Goal: Information Seeking & Learning: Learn about a topic

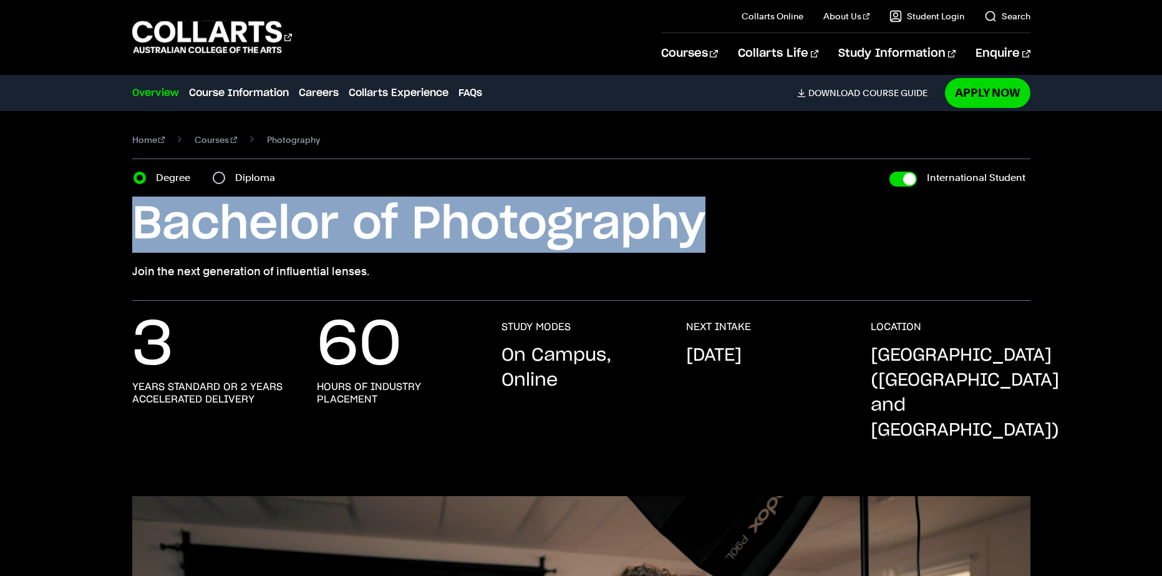
drag, startPoint x: 129, startPoint y: 233, endPoint x: 702, endPoint y: 238, distance: 572.8
click at [702, 238] on div "Home Courses Photography Course variant Degree Diploma International Student Ba…" at bounding box center [581, 206] width 1096 height 190
copy h1 "Bachelor of Photography"
click at [308, 86] on link "Careers" at bounding box center [319, 92] width 40 height 15
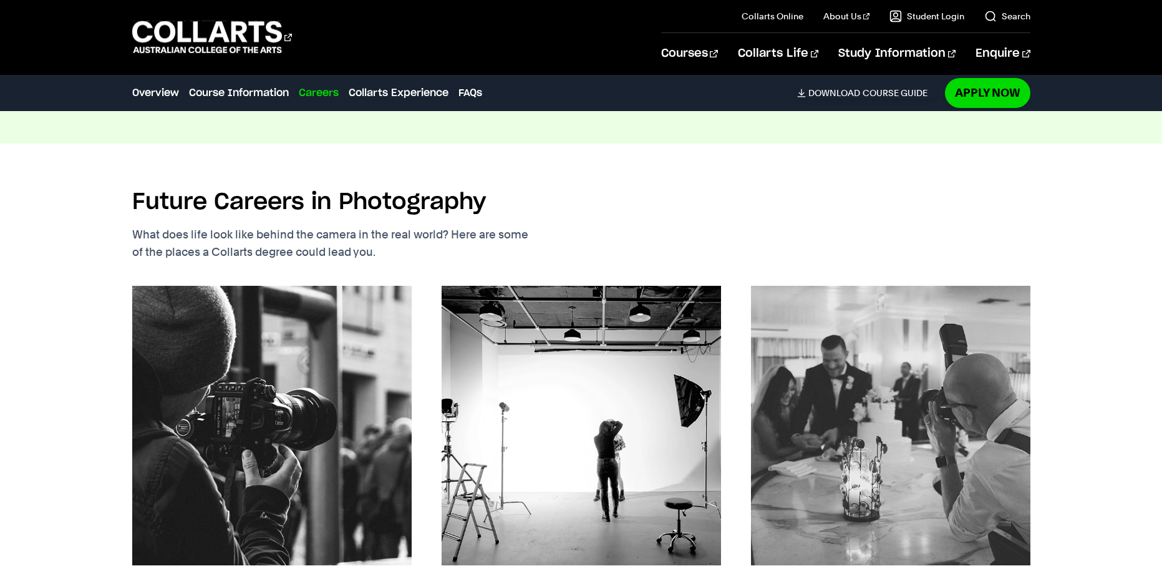
scroll to position [1752, 0]
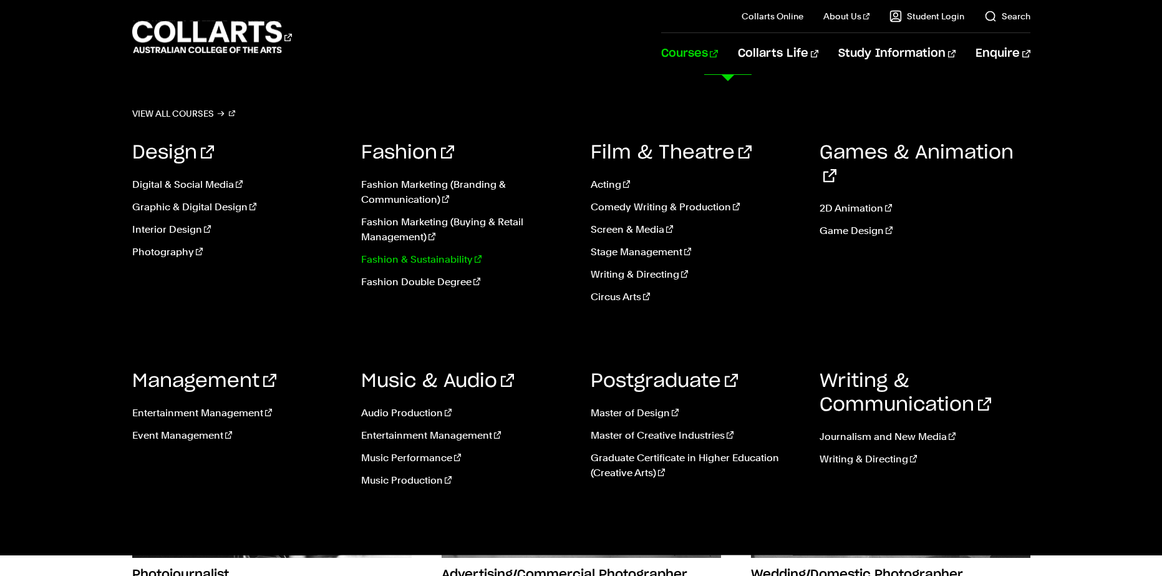
click at [437, 260] on link "Fashion & Sustainability" at bounding box center [466, 259] width 211 height 15
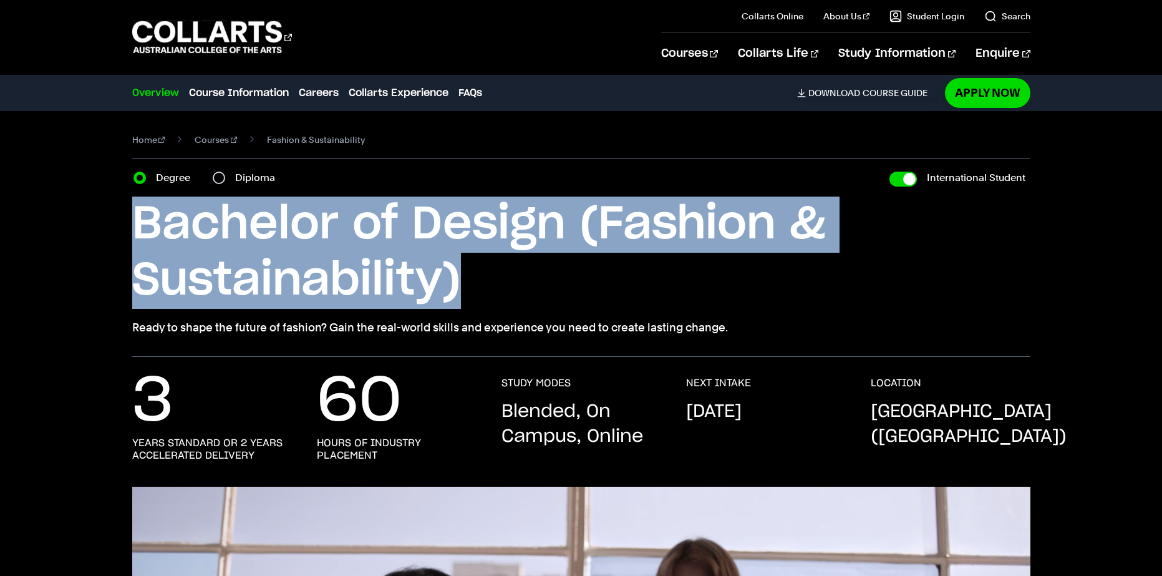
drag, startPoint x: 129, startPoint y: 215, endPoint x: 458, endPoint y: 288, distance: 336.8
click at [458, 288] on div "Home Courses Fashion & Sustainability Course variant Degree Diploma Internation…" at bounding box center [581, 234] width 1096 height 246
copy h1 "Bachelor of Design (Fashion & Sustainability)"
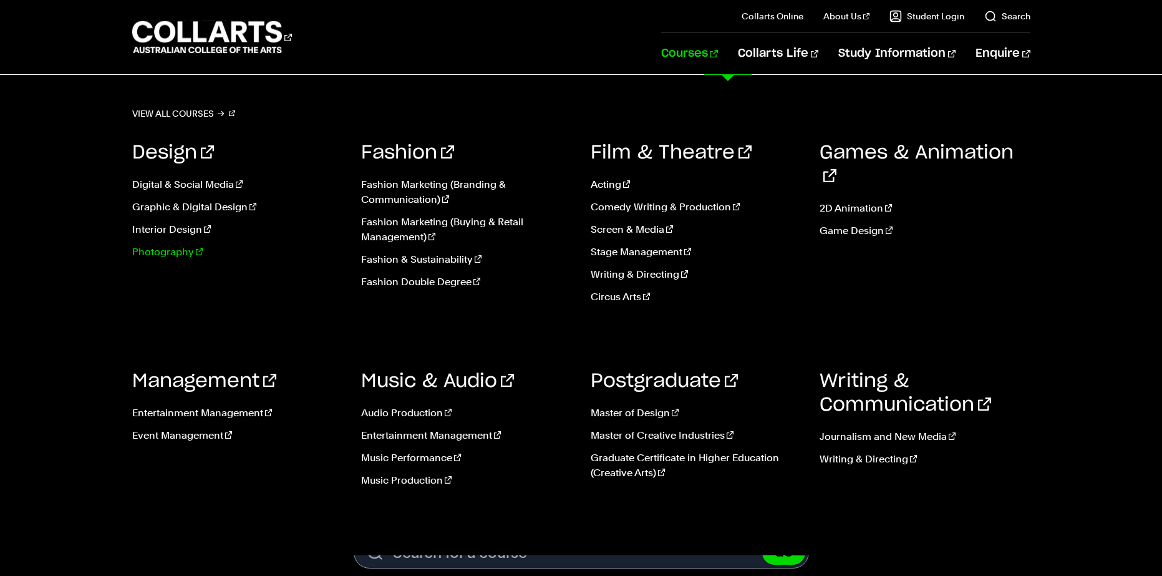
click at [150, 245] on link "Photography" at bounding box center [237, 252] width 211 height 15
click at [187, 254] on link "Photography" at bounding box center [237, 252] width 211 height 15
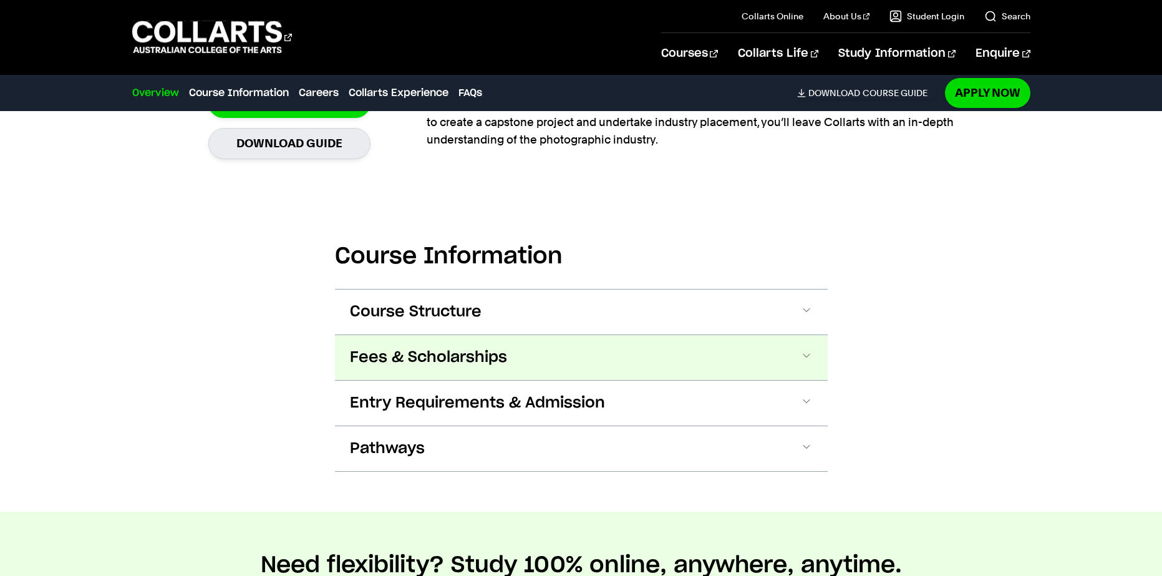
click at [411, 348] on span "Fees & Scholarships" at bounding box center [428, 358] width 157 height 20
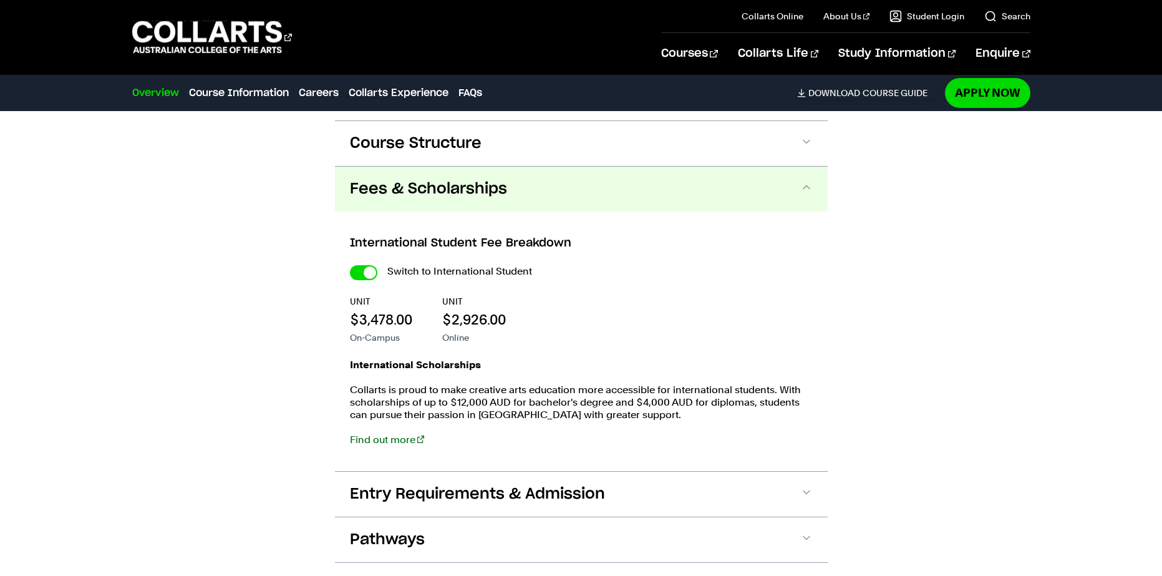
scroll to position [1383, 0]
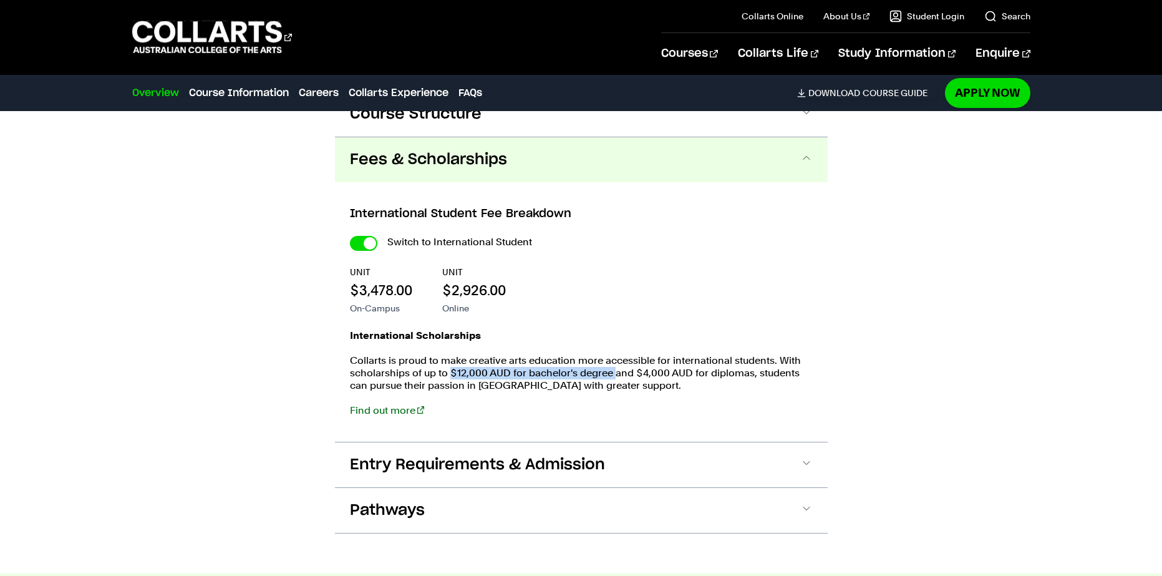
drag, startPoint x: 451, startPoint y: 344, endPoint x: 613, endPoint y: 348, distance: 161.6
click at [613, 354] on p "Collarts is proud to make creative arts education more accessible for internati…" at bounding box center [581, 372] width 463 height 37
copy p "$12,000 AUD for bachelor's degree"
